Goal: Information Seeking & Learning: Learn about a topic

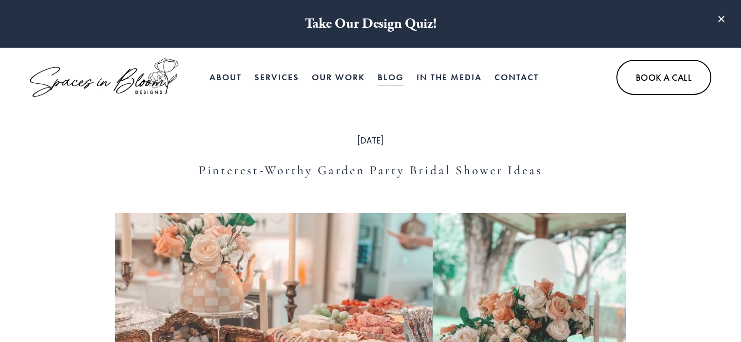
scroll to position [146, 0]
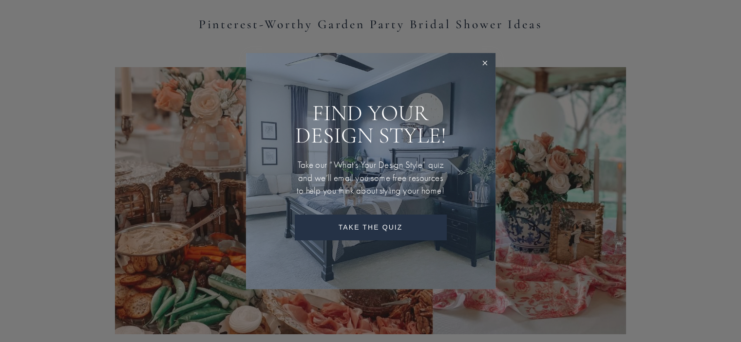
click at [487, 58] on link "Close" at bounding box center [485, 64] width 18 height 18
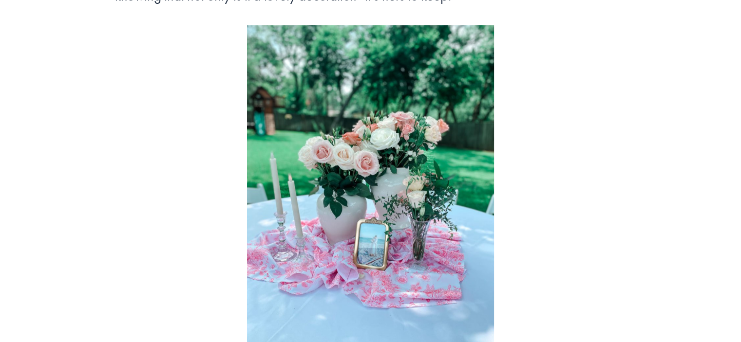
scroll to position [2192, 0]
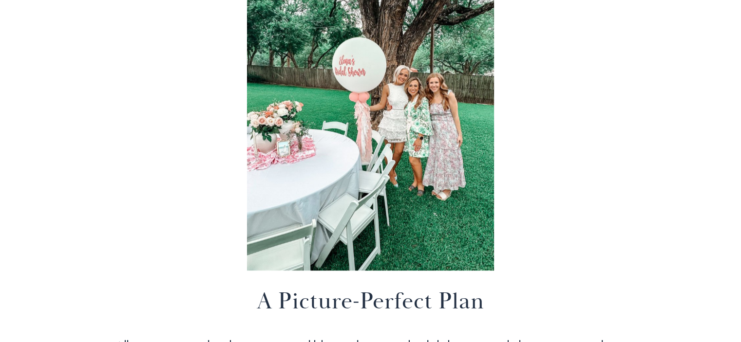
scroll to position [4383, 0]
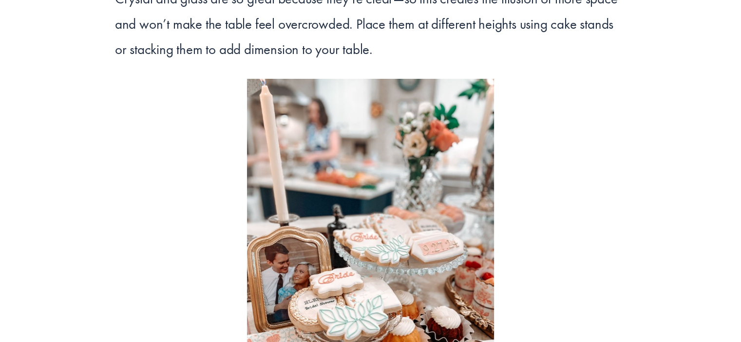
scroll to position [3848, 0]
